Goal: Obtain resource: Obtain resource

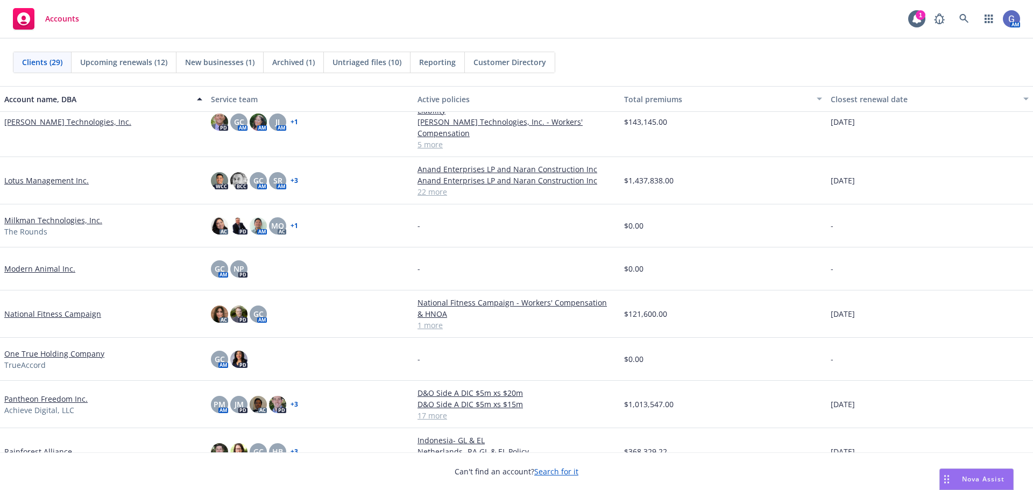
scroll to position [377, 0]
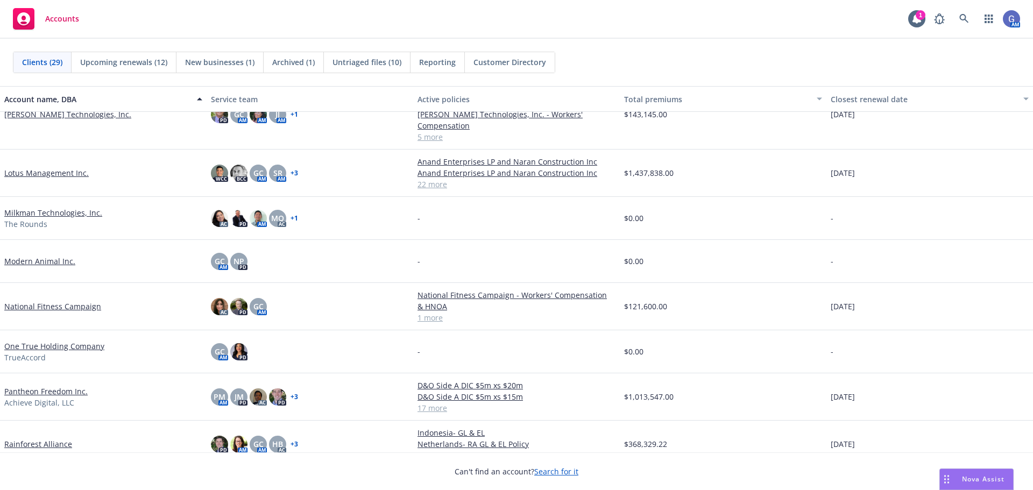
click at [61, 167] on link "Lotus Management Inc." at bounding box center [46, 172] width 84 height 11
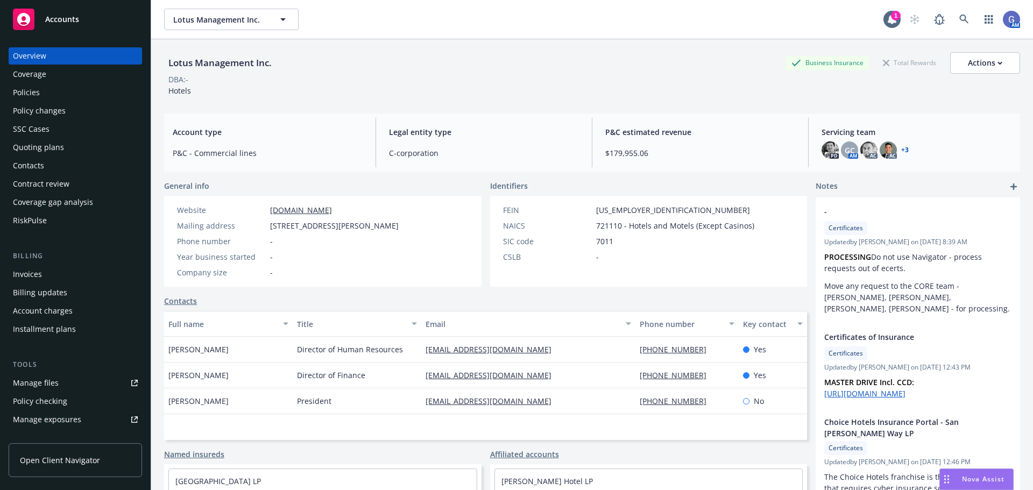
click at [23, 90] on div "Policies" at bounding box center [26, 92] width 27 height 17
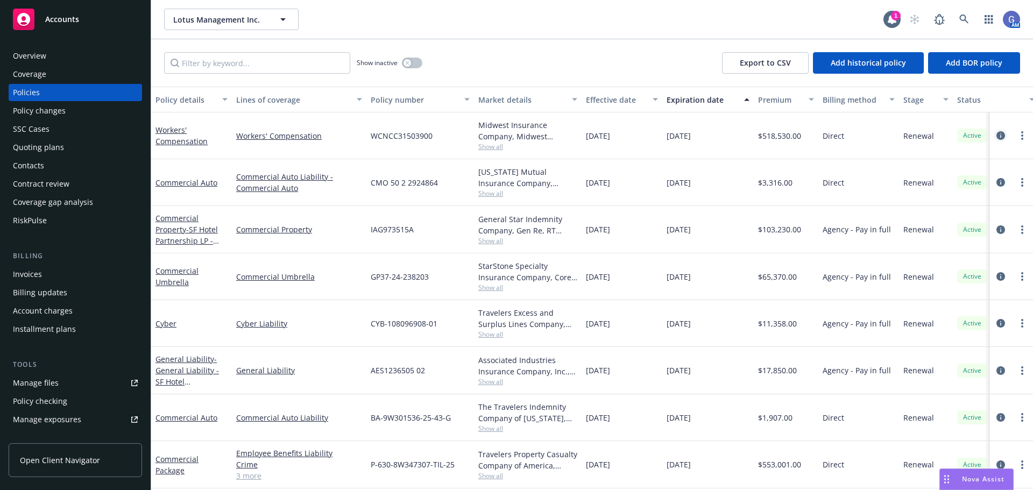
click at [997, 132] on link "circleInformation" at bounding box center [1001, 135] width 13 height 13
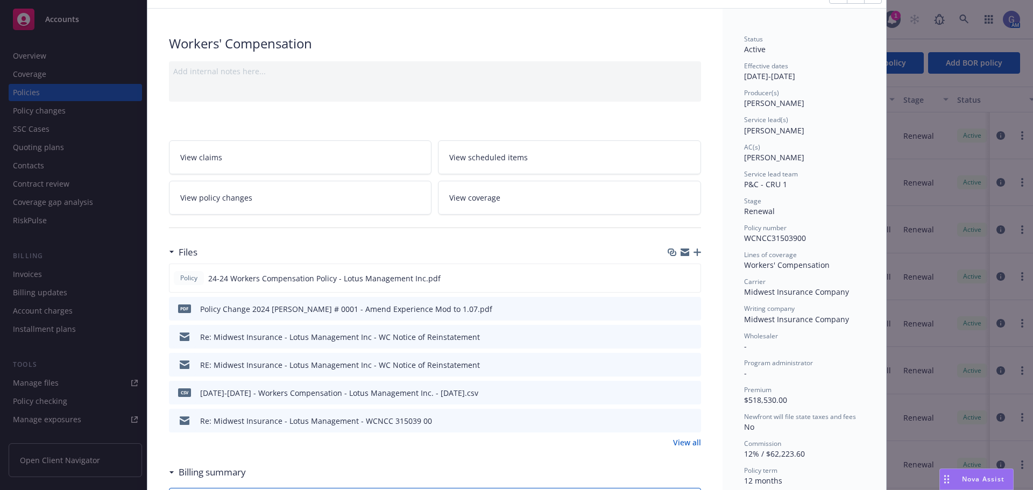
scroll to position [108, 0]
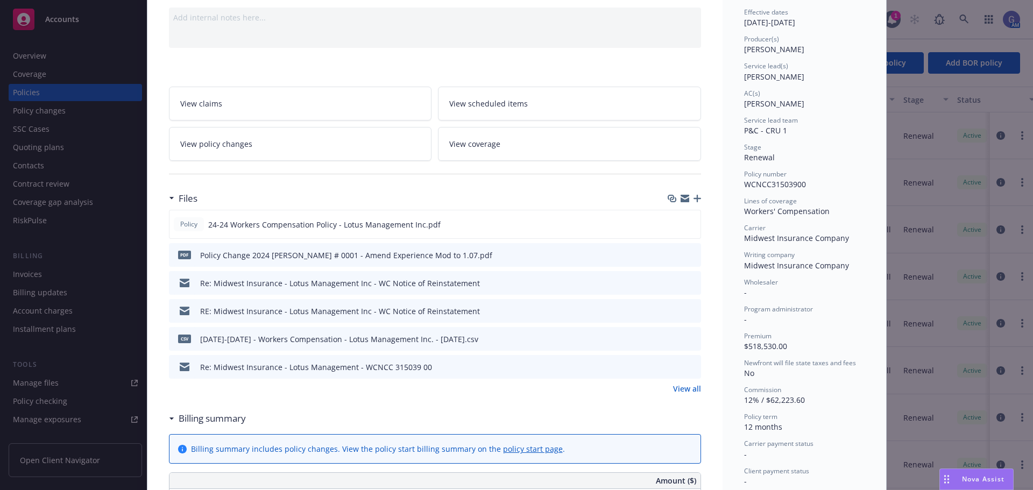
click at [688, 386] on link "View all" at bounding box center [687, 388] width 28 height 11
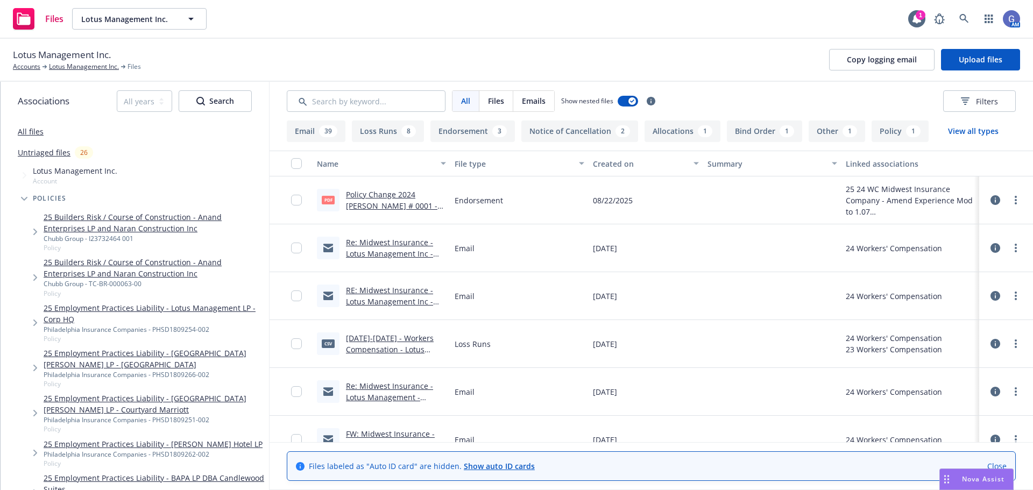
click at [404, 244] on link "Re: Midwest Insurance - Lotus Management Inc - WC Notice of Reinstatement" at bounding box center [389, 259] width 87 height 44
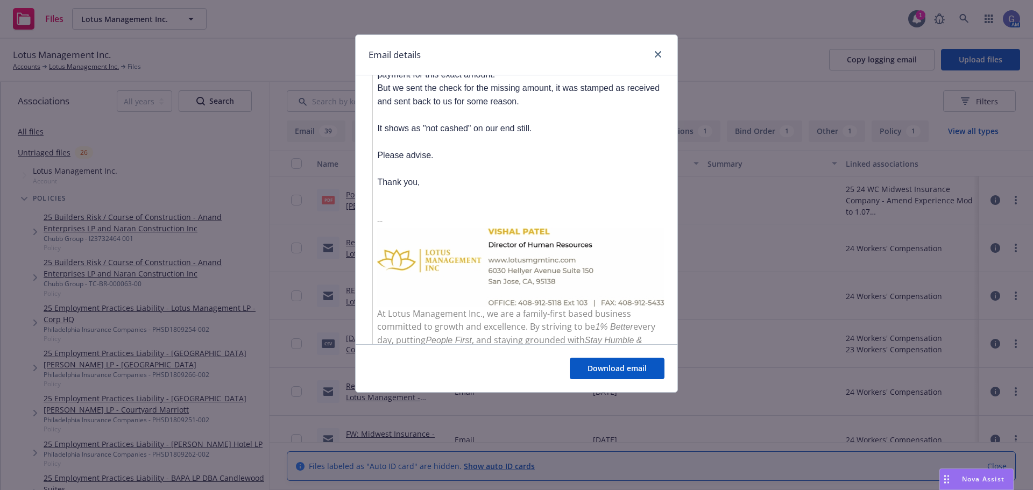
scroll to position [1497, 0]
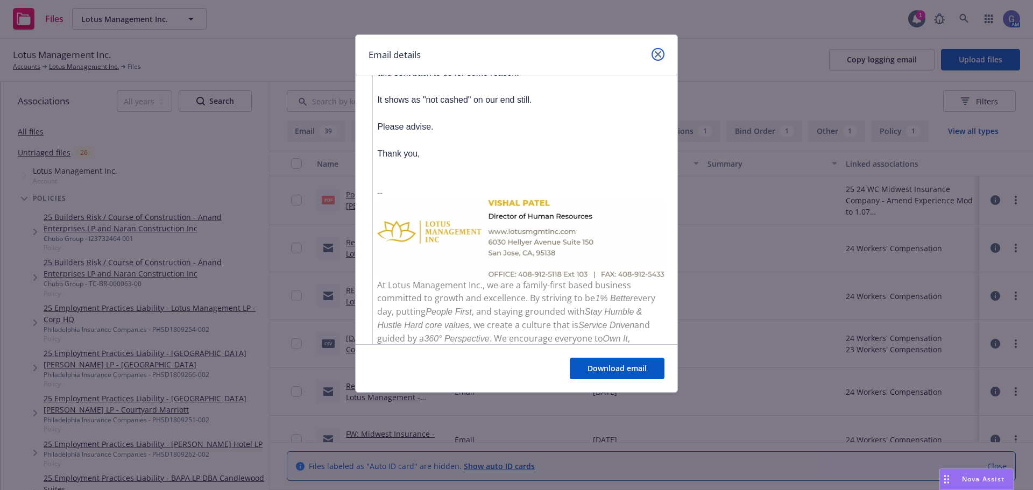
click at [658, 53] on icon "close" at bounding box center [658, 54] width 6 height 6
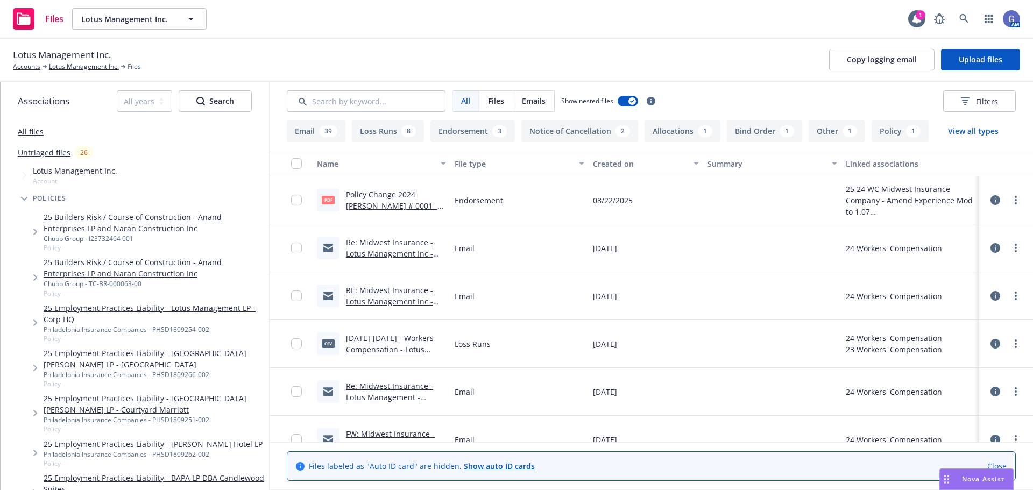
scroll to position [54, 0]
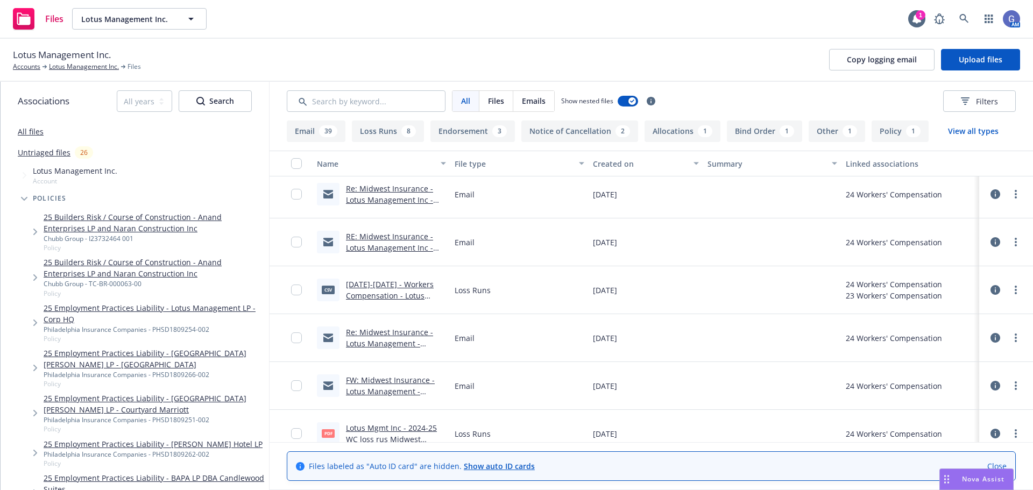
click at [401, 381] on link "FW: Midwest Insurance - Lotus Management - WCNCC 315039 00" at bounding box center [390, 391] width 89 height 33
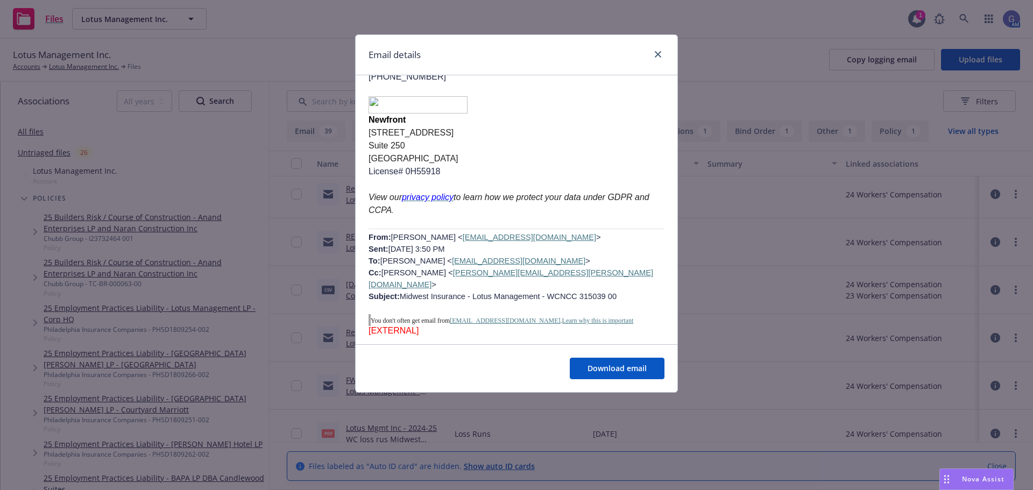
scroll to position [215, 0]
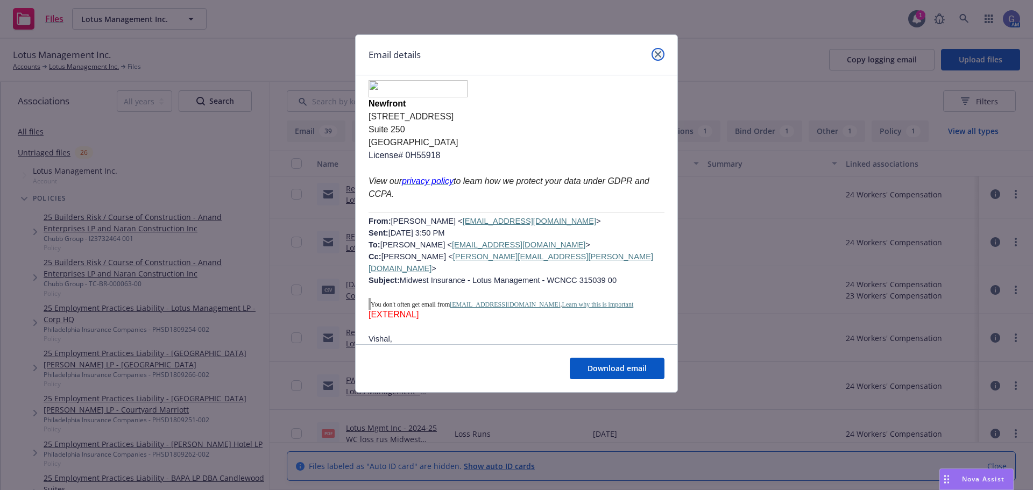
click at [656, 52] on icon "close" at bounding box center [658, 54] width 6 height 6
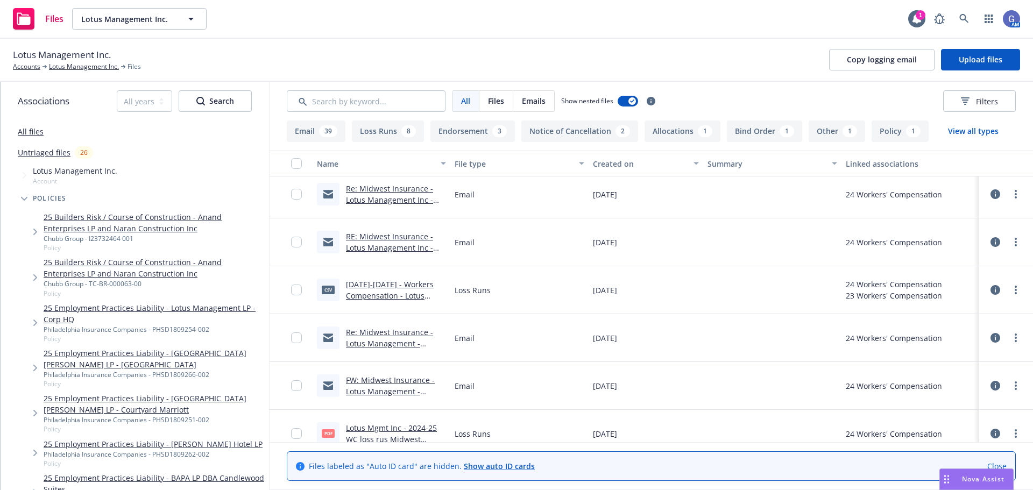
click at [380, 290] on div "2023-2025 - Workers Compensation - Lotus Management Inc. - 7-31-2025.csv" at bounding box center [396, 290] width 100 height 23
click at [378, 242] on div "RE: Midwest Insurance - Lotus Management Inc - WC Notice of Reinstatement" at bounding box center [396, 242] width 100 height 23
click at [383, 235] on link "RE: Midwest Insurance - Lotus Management Inc - WC Notice of Reinstatement" at bounding box center [389, 253] width 87 height 44
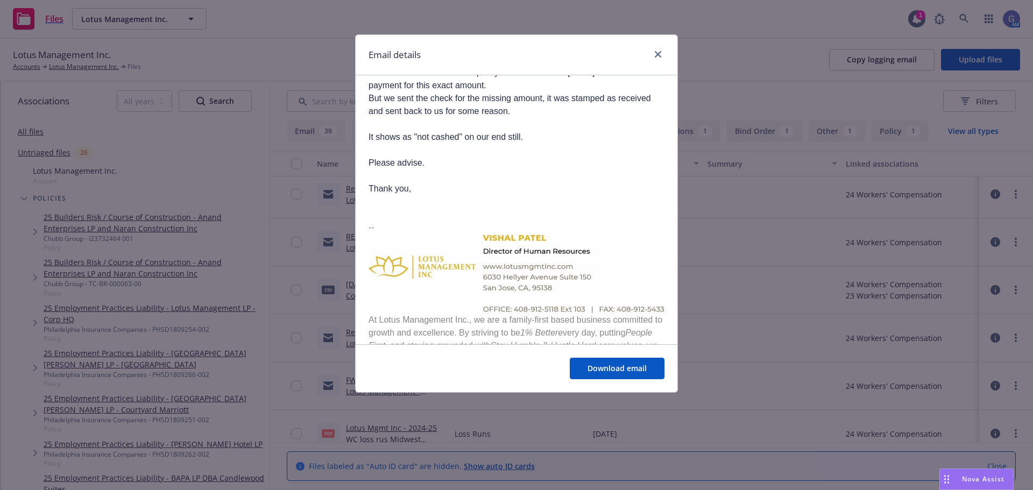
scroll to position [1132, 0]
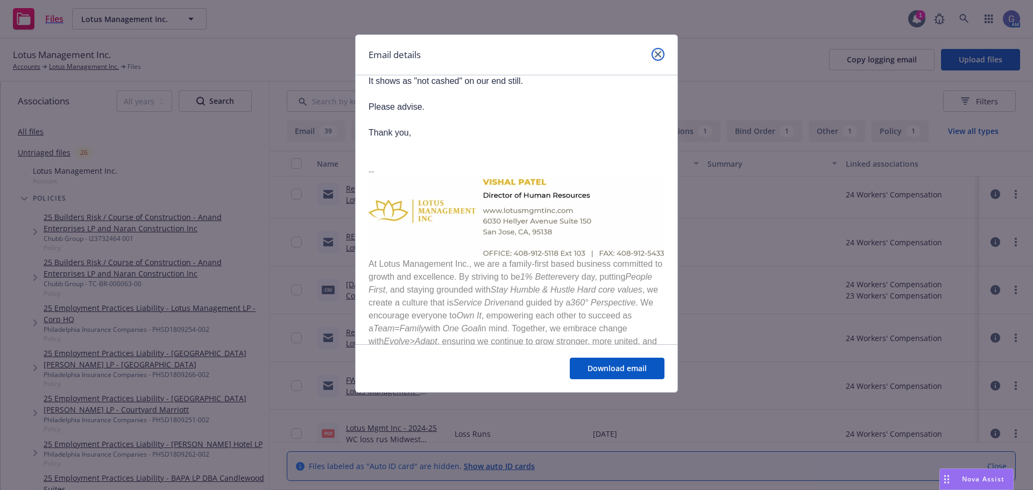
click at [658, 54] on icon "close" at bounding box center [658, 54] width 6 height 6
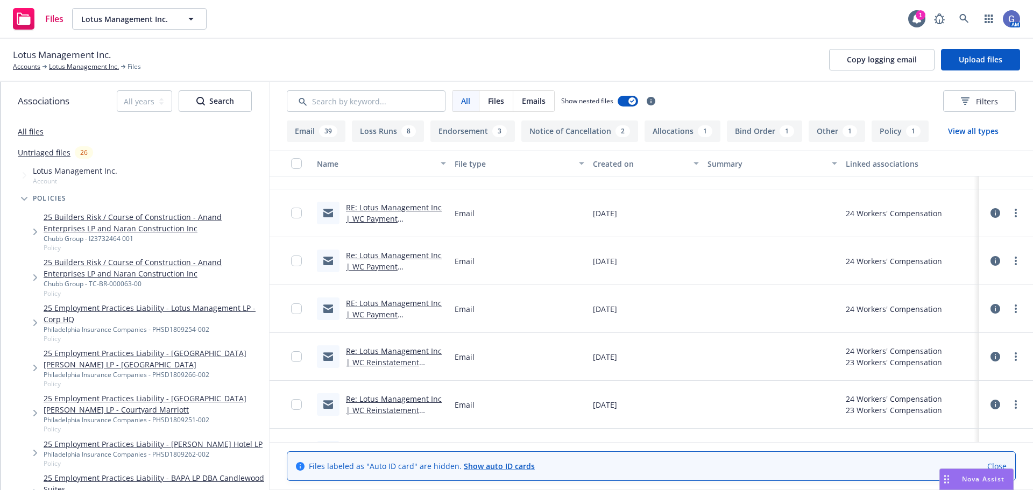
scroll to position [700, 0]
click at [403, 344] on div "Re: Lotus Management Inc | WC Reinstatement Processing , Update on 23-24 Final …" at bounding box center [396, 355] width 100 height 23
click at [404, 349] on link "Re: Lotus Management Inc | WC Reinstatement Processing , Update on 23-24 Final …" at bounding box center [394, 372] width 96 height 55
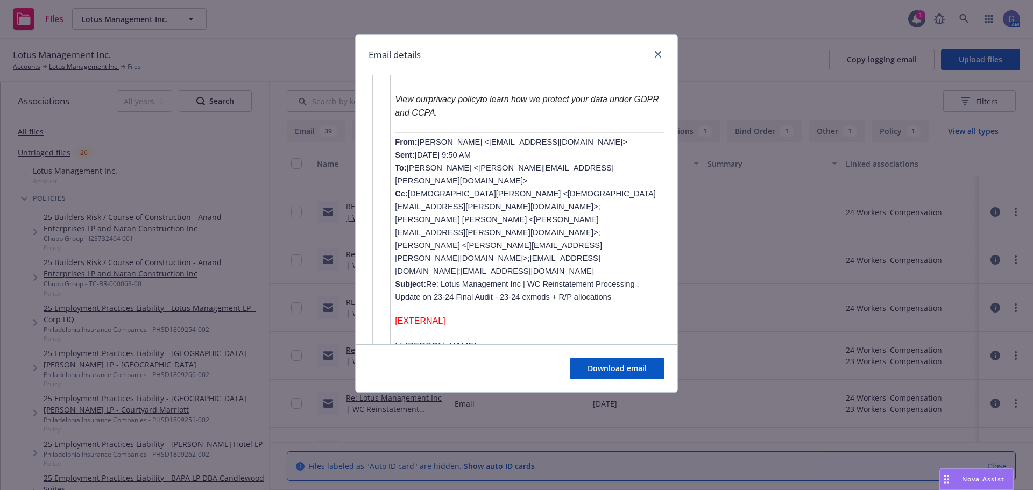
scroll to position [1938, 0]
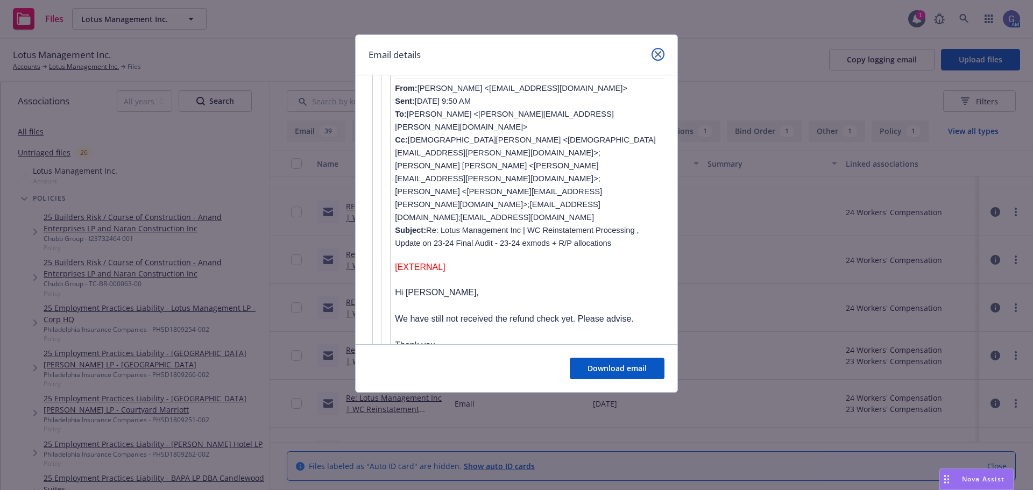
click at [660, 53] on icon "close" at bounding box center [658, 54] width 6 height 6
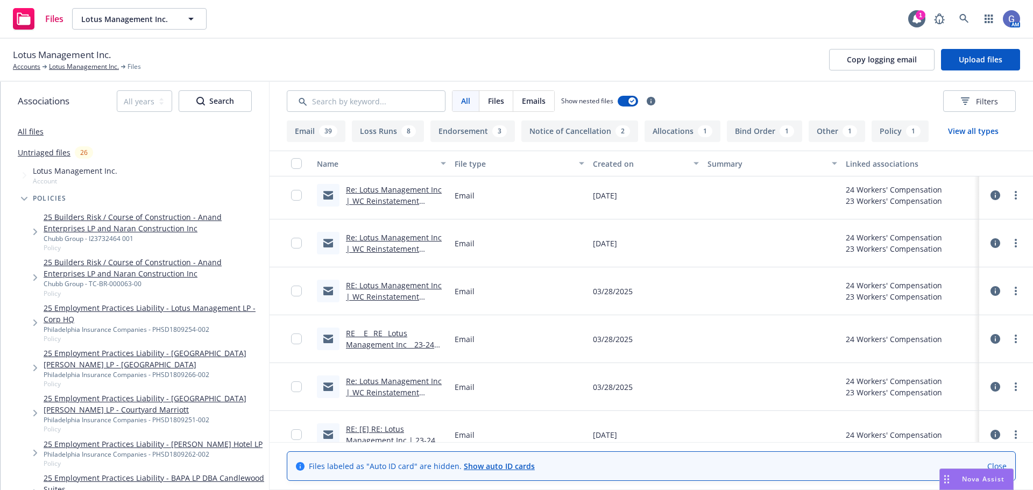
scroll to position [915, 0]
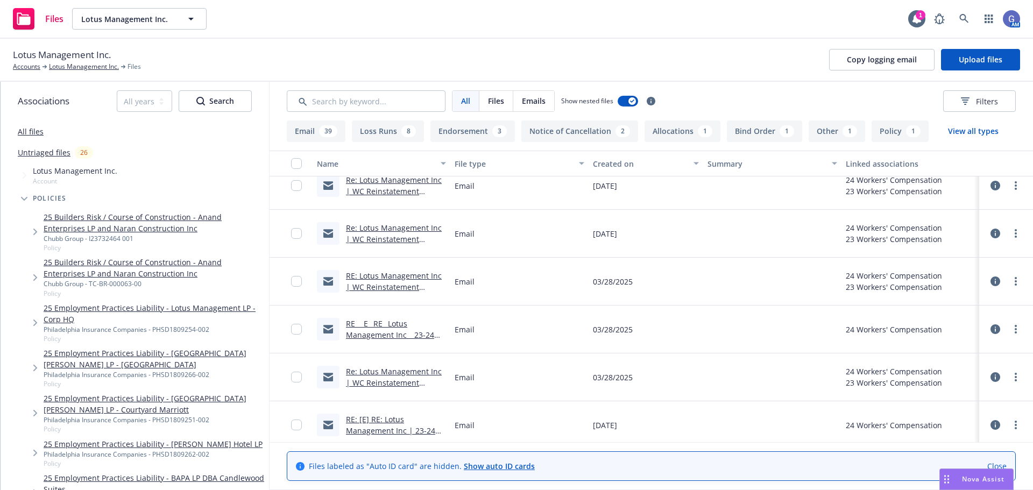
click at [384, 326] on link "RE_ _E_ RE_ Lotus Management Inc _ 23-24 Final Audit Credit.msg" at bounding box center [390, 335] width 88 height 33
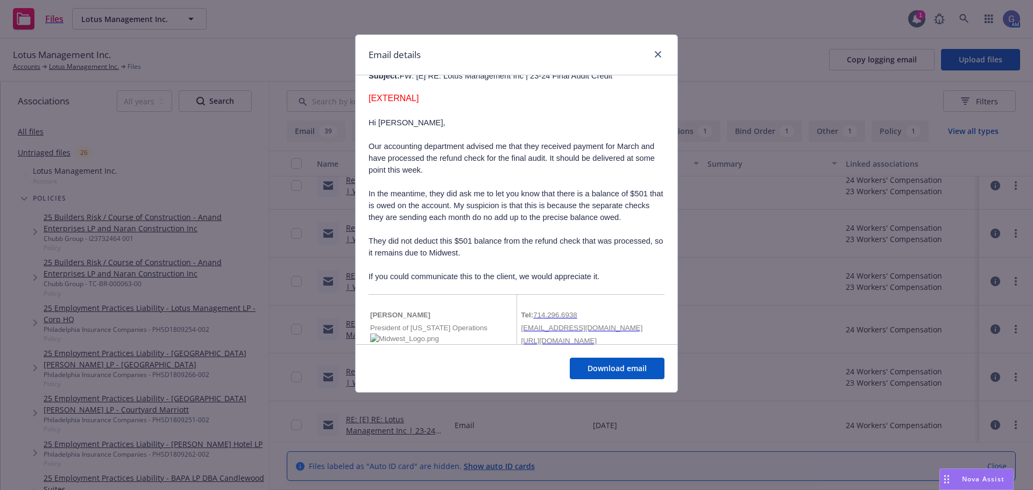
scroll to position [538, 0]
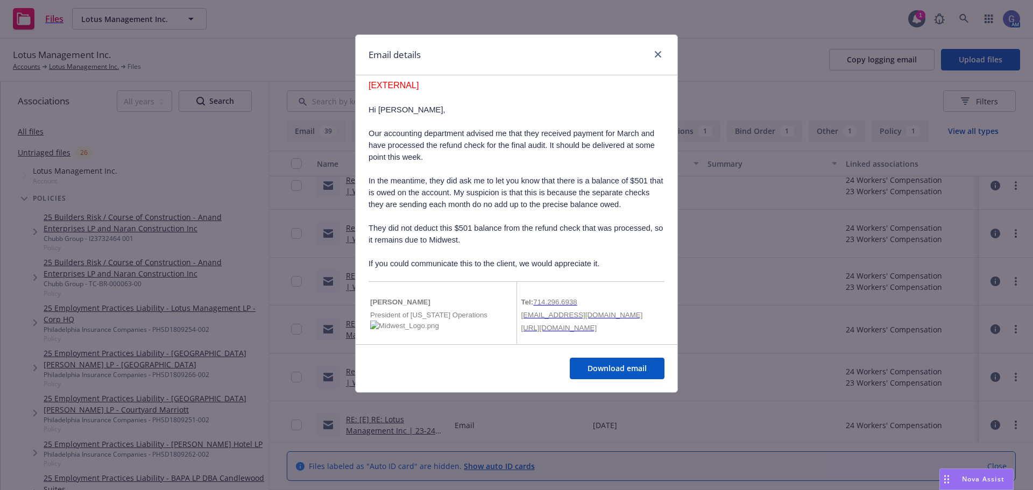
click at [181, 184] on div "Email details RE: [E] RE: Lotus Management Inc | 23-24 Final Audit Credit Frida…" at bounding box center [516, 245] width 1033 height 490
click at [656, 55] on icon "close" at bounding box center [658, 54] width 6 height 6
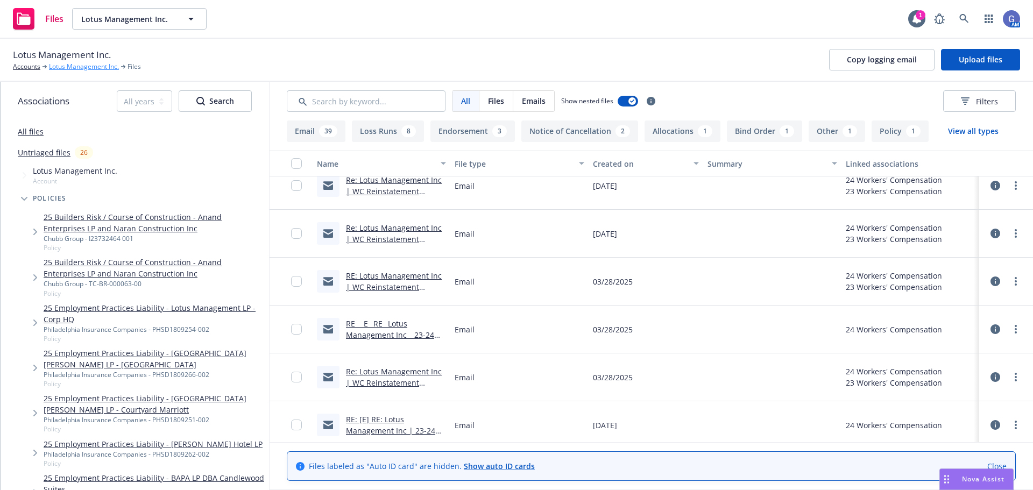
click at [79, 66] on link "Lotus Management Inc." at bounding box center [84, 67] width 70 height 10
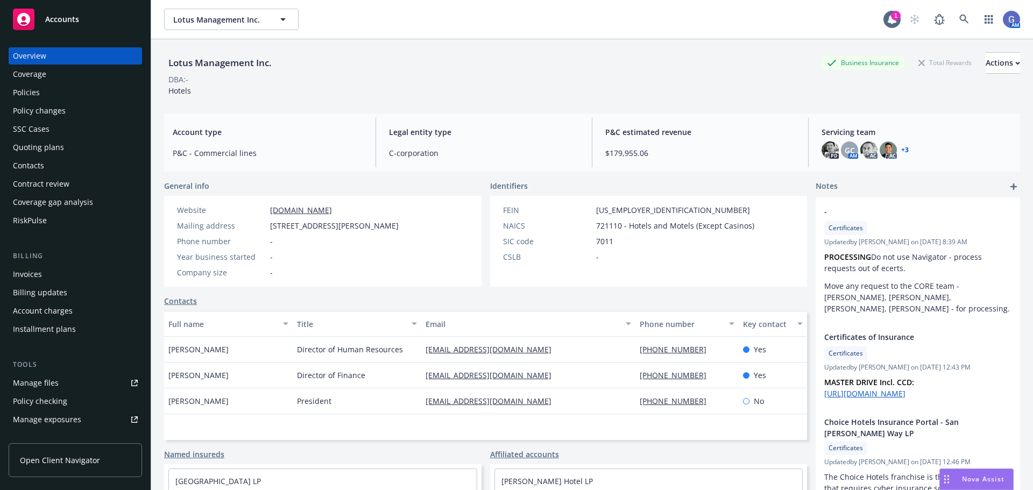
click at [25, 90] on div "Policies" at bounding box center [26, 92] width 27 height 17
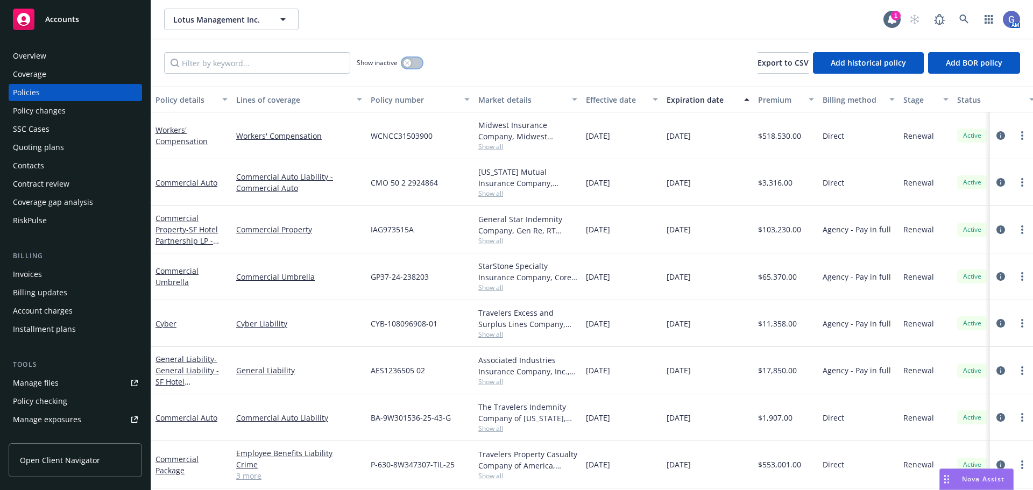
click at [420, 65] on button "button" at bounding box center [412, 63] width 20 height 11
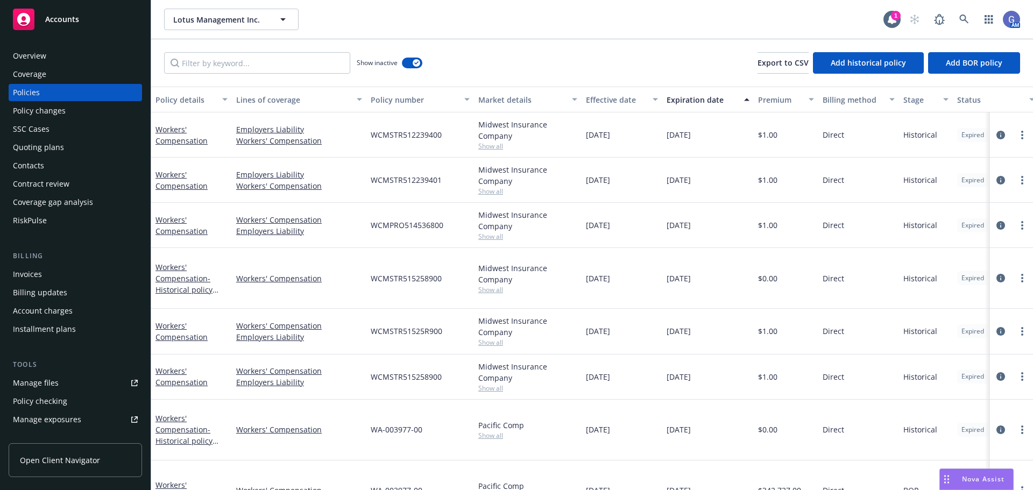
click at [683, 101] on div "Expiration date" at bounding box center [702, 99] width 71 height 11
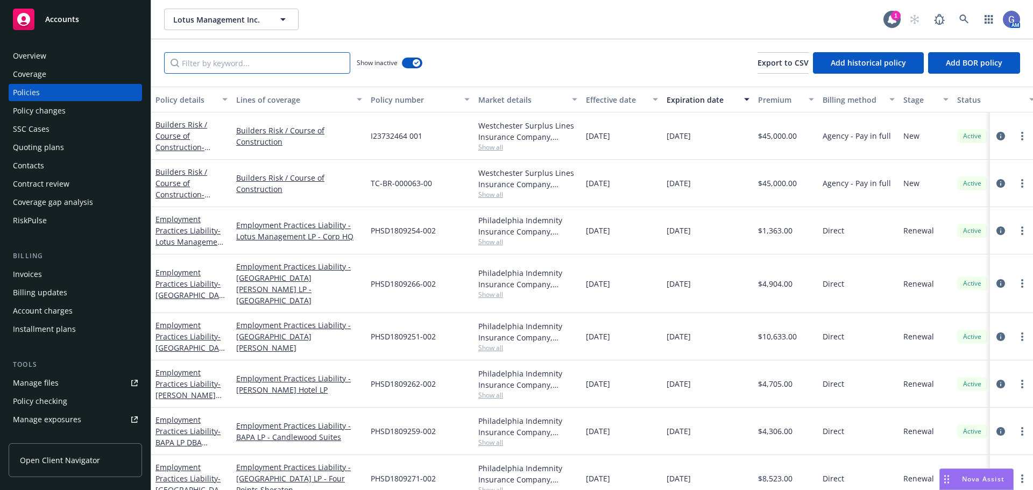
click at [297, 56] on input "Filter by keyword..." at bounding box center [257, 63] width 186 height 22
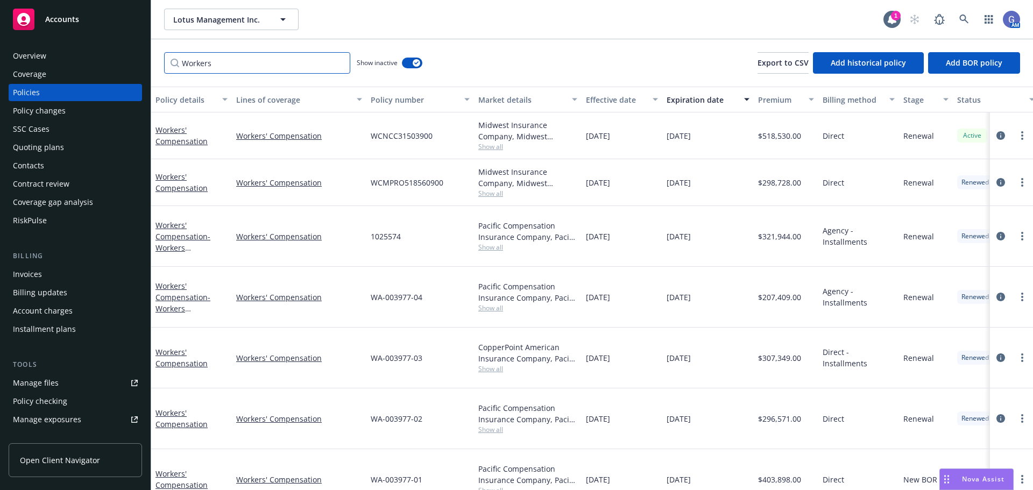
type input "Workers"
click at [33, 390] on div "Manage files" at bounding box center [36, 383] width 46 height 17
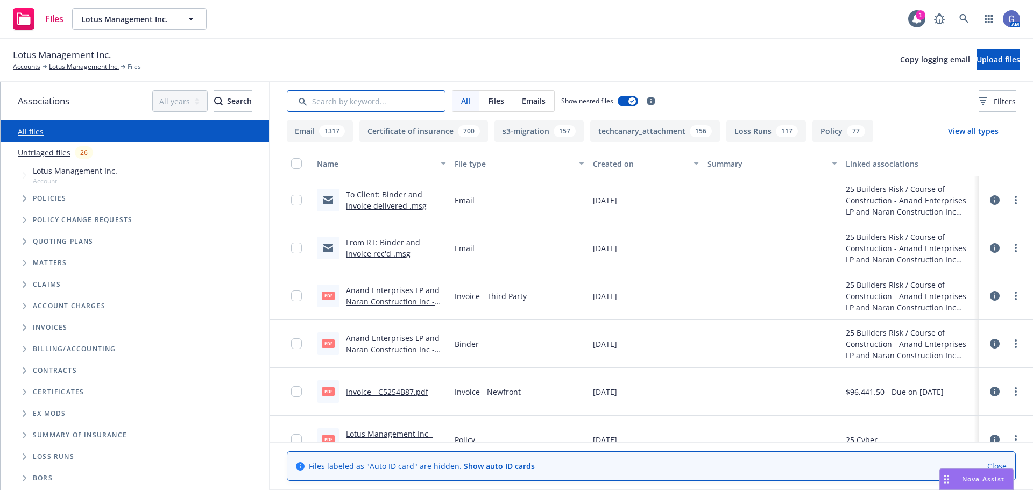
click at [347, 99] on input "Search by keyword..." at bounding box center [366, 101] width 159 height 22
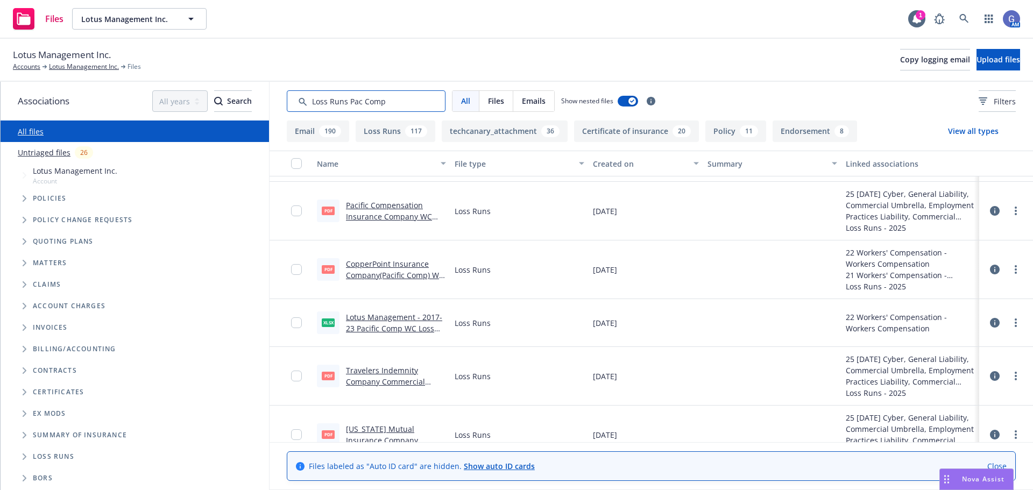
scroll to position [108, 0]
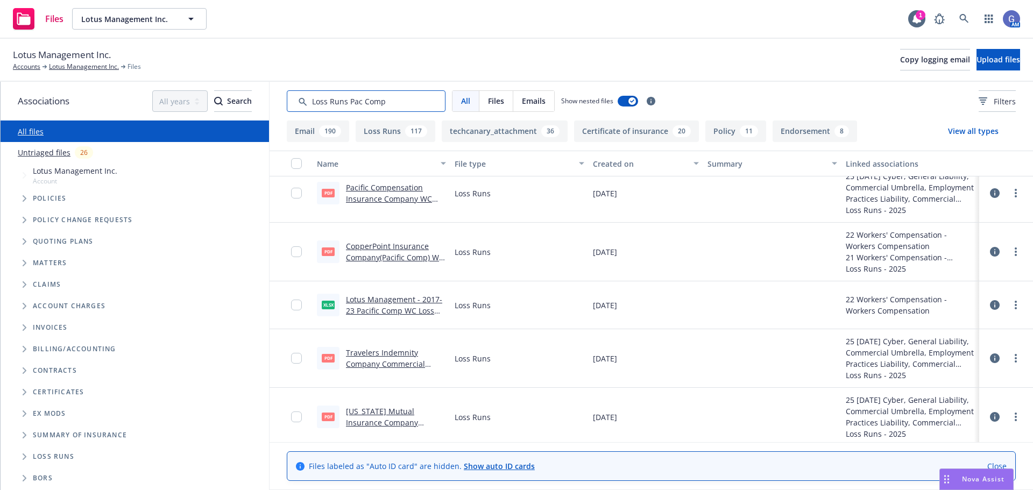
click at [349, 101] on input "Search by keyword..." at bounding box center [366, 101] width 159 height 22
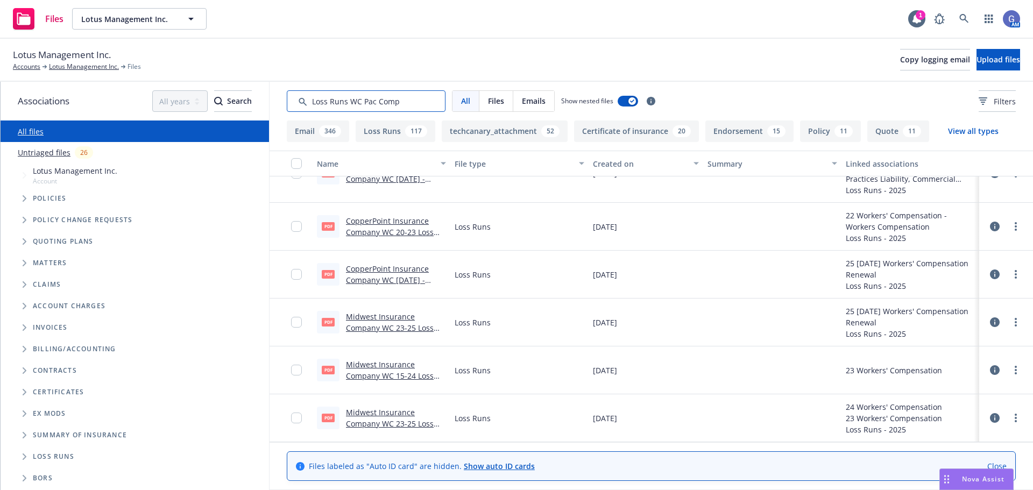
scroll to position [323, 0]
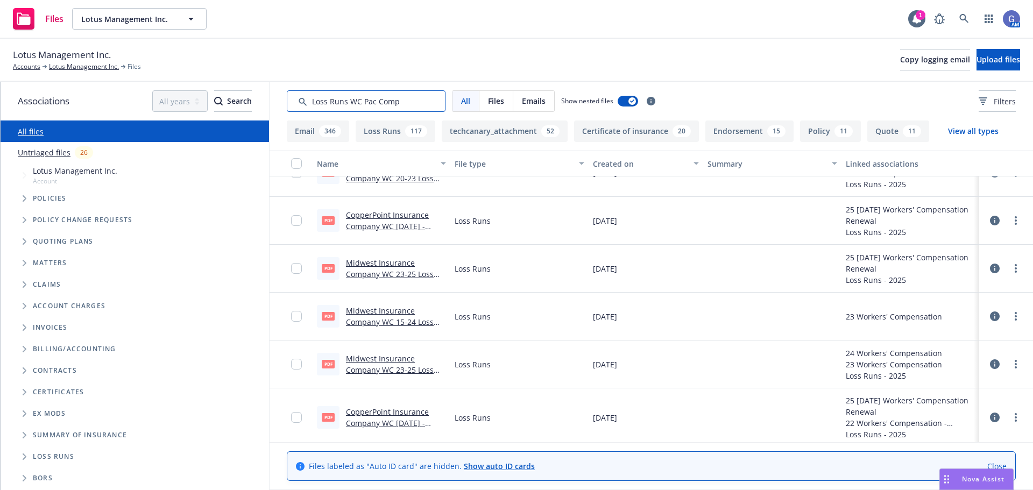
type input "Loss Runs WC Pac Comp"
click at [414, 216] on link "CopperPoint Insurance Company WC [DATE] - [DATE] Loss Runs - Valued [DATE].pdf" at bounding box center [393, 232] width 94 height 44
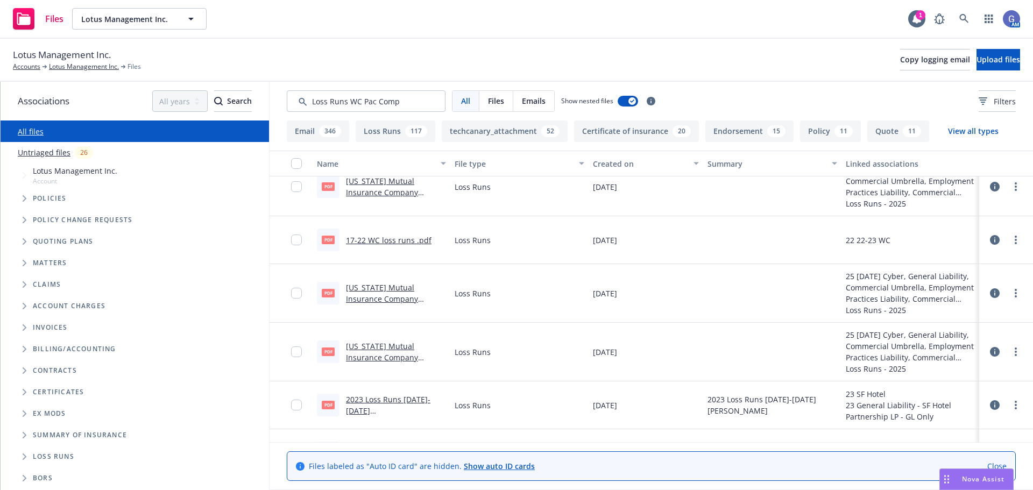
scroll to position [807, 0]
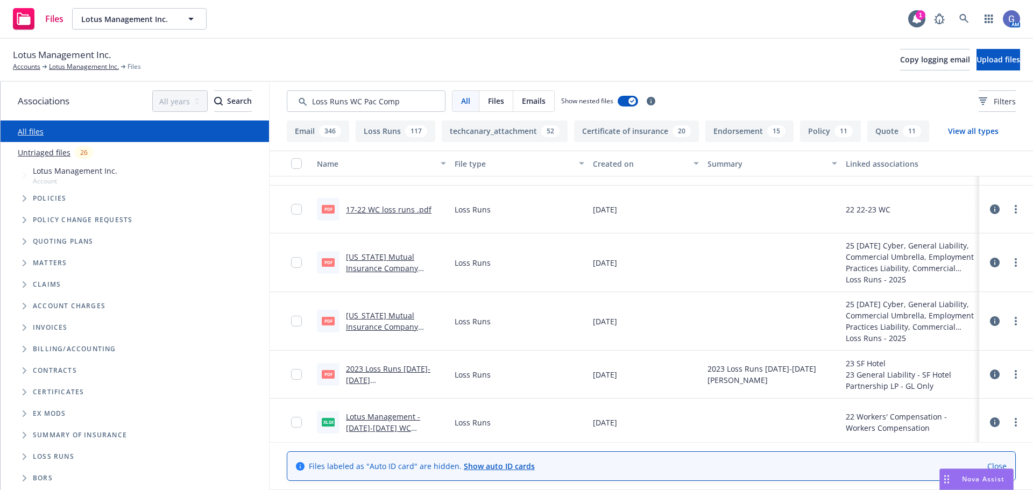
click at [413, 260] on link "[US_STATE] Mutual Insurance Company Commercial Package 18-24 Loss Runs - Valued…" at bounding box center [394, 279] width 96 height 55
